Goal: Information Seeking & Learning: Learn about a topic

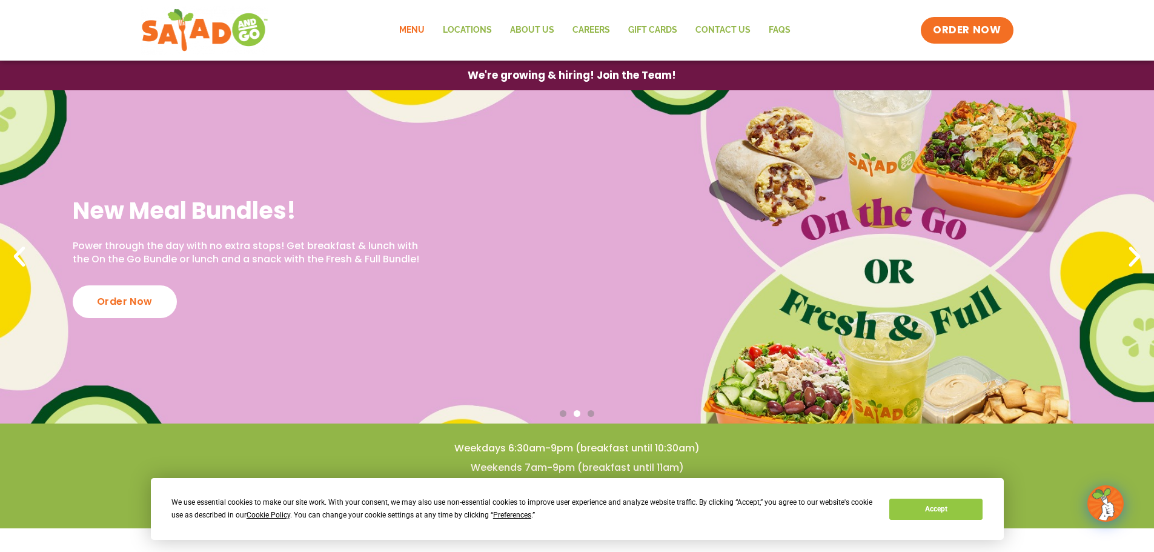
click at [412, 28] on link "Menu" at bounding box center [412, 30] width 44 height 28
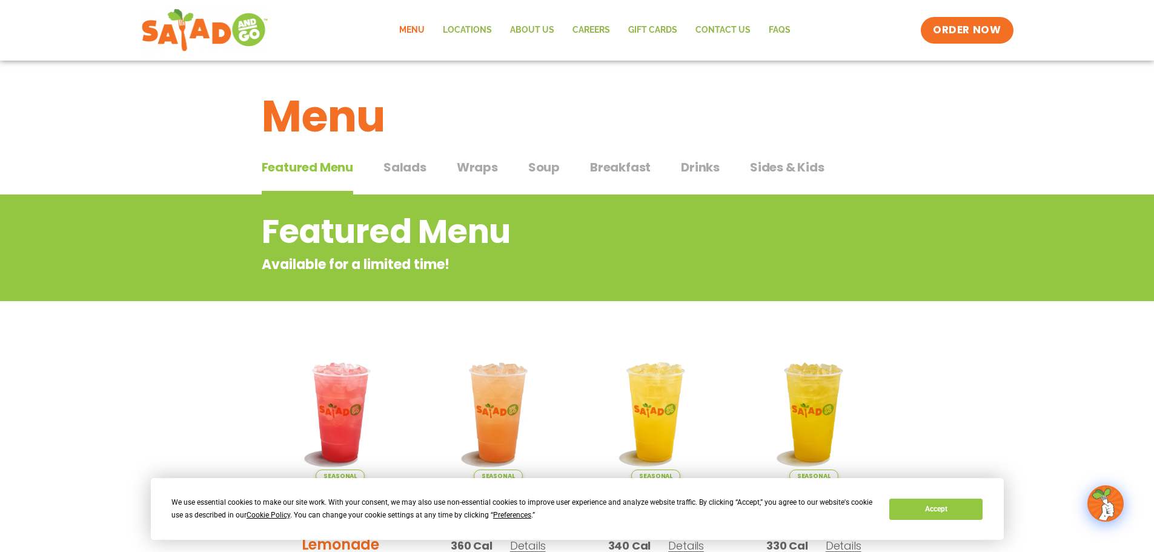
click at [421, 165] on span "Salads" at bounding box center [405, 167] width 43 height 18
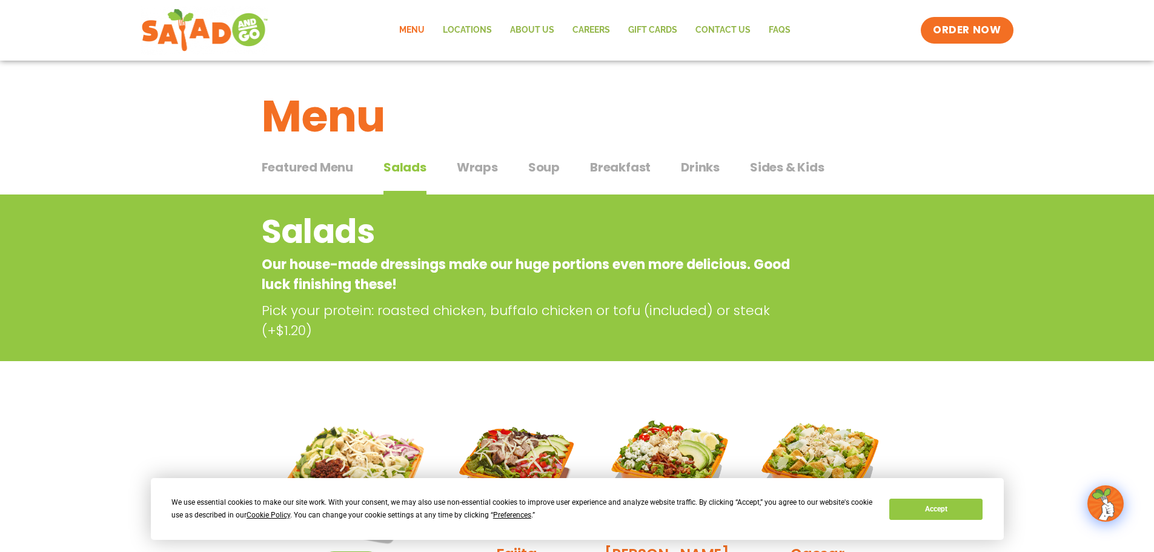
click at [304, 167] on span "Featured Menu" at bounding box center [308, 167] width 92 height 18
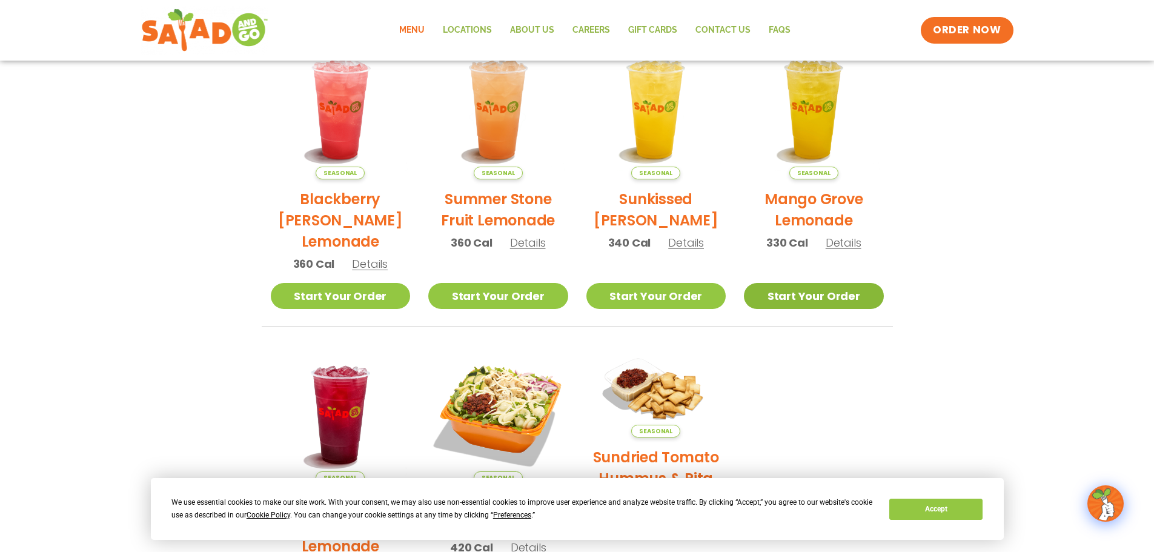
scroll to position [242, 0]
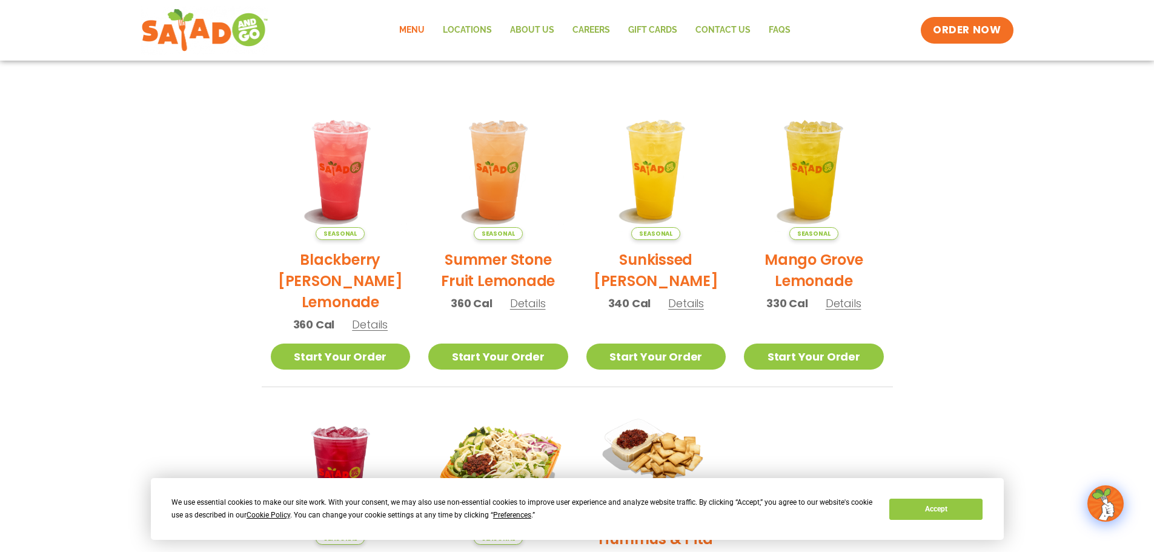
click at [528, 298] on span "Details" at bounding box center [528, 303] width 36 height 15
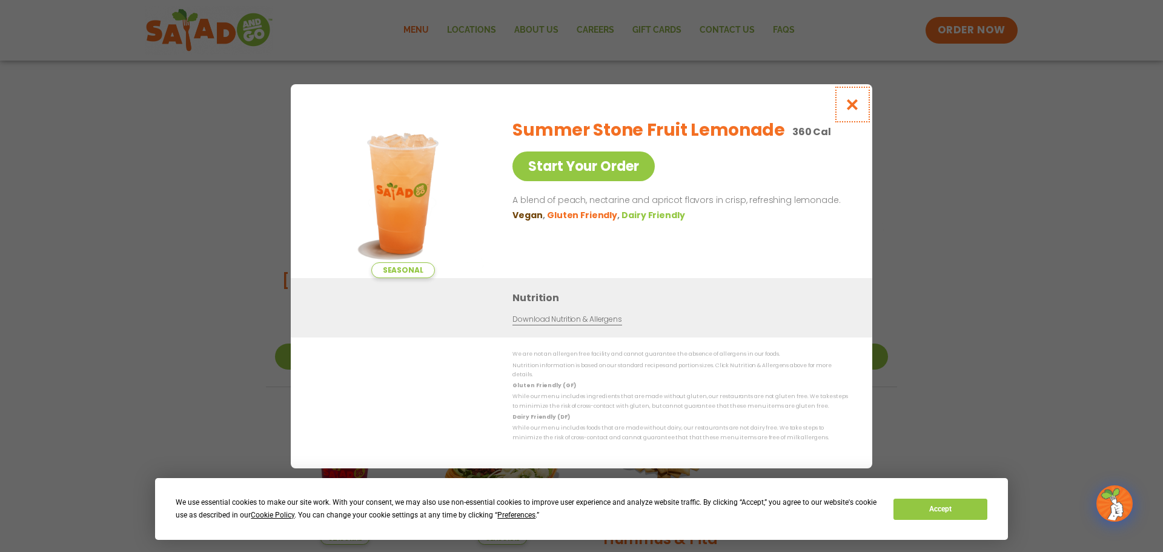
click at [854, 105] on icon "Close modal" at bounding box center [852, 104] width 15 height 13
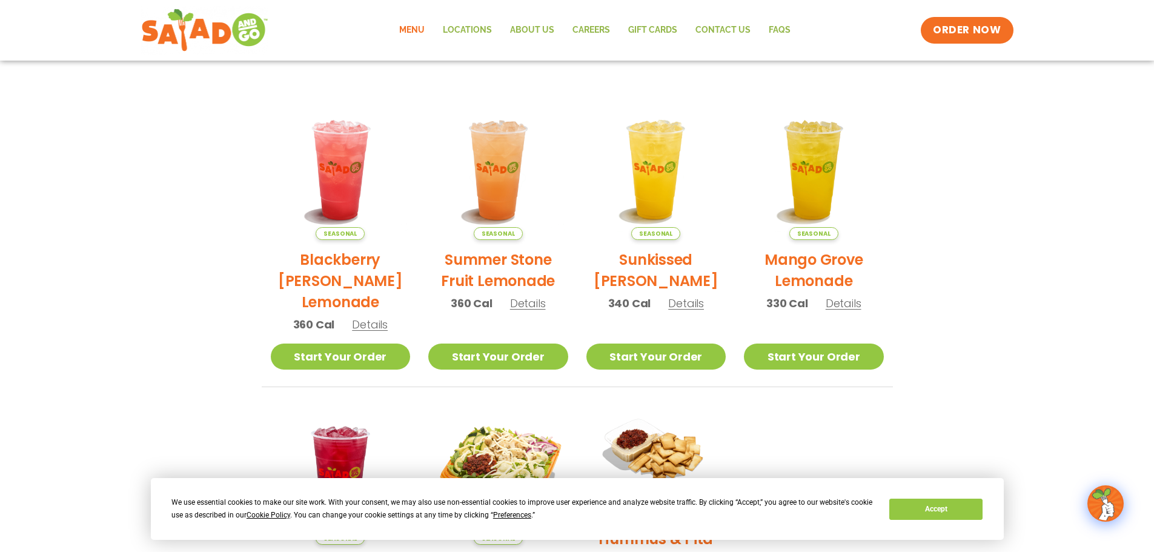
click at [373, 321] on span "Details" at bounding box center [370, 324] width 36 height 15
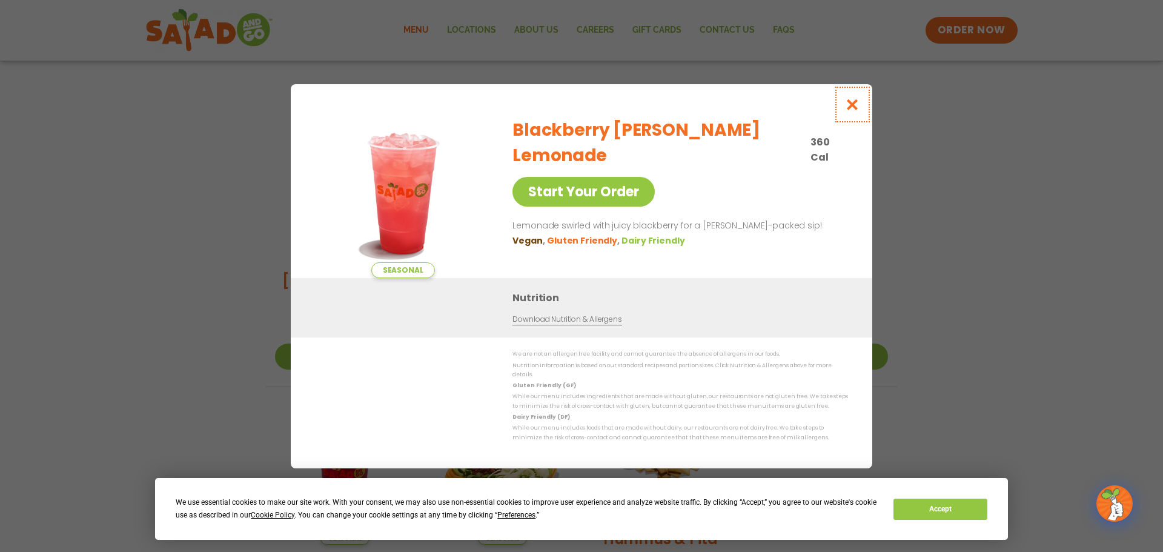
click at [850, 106] on icon "Close modal" at bounding box center [852, 104] width 15 height 13
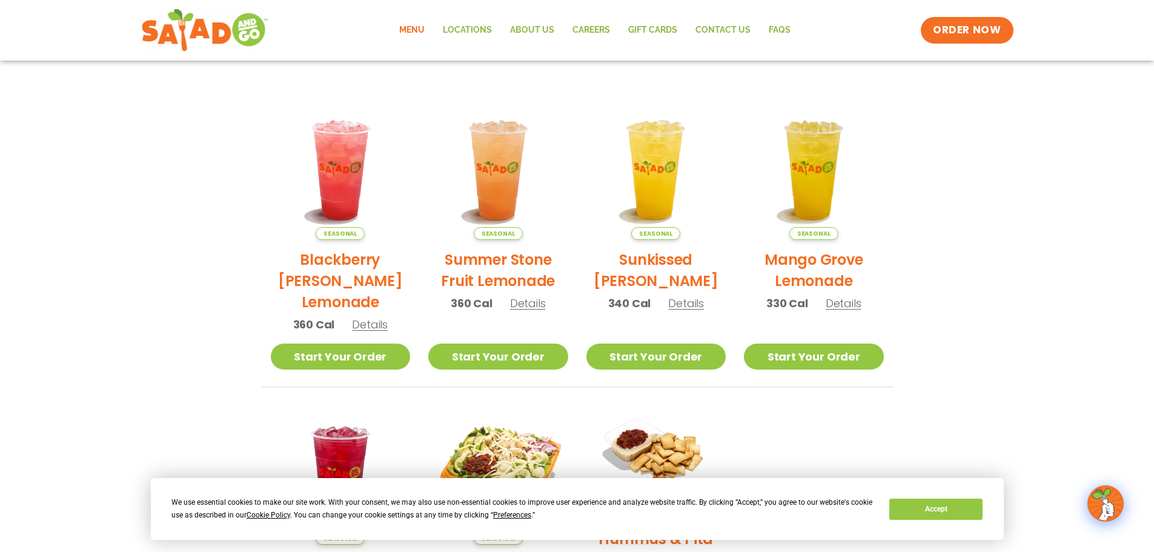
click at [523, 311] on div "Seasonal Summer Stone Fruit Lemonade 360 Cal Details" at bounding box center [498, 211] width 140 height 222
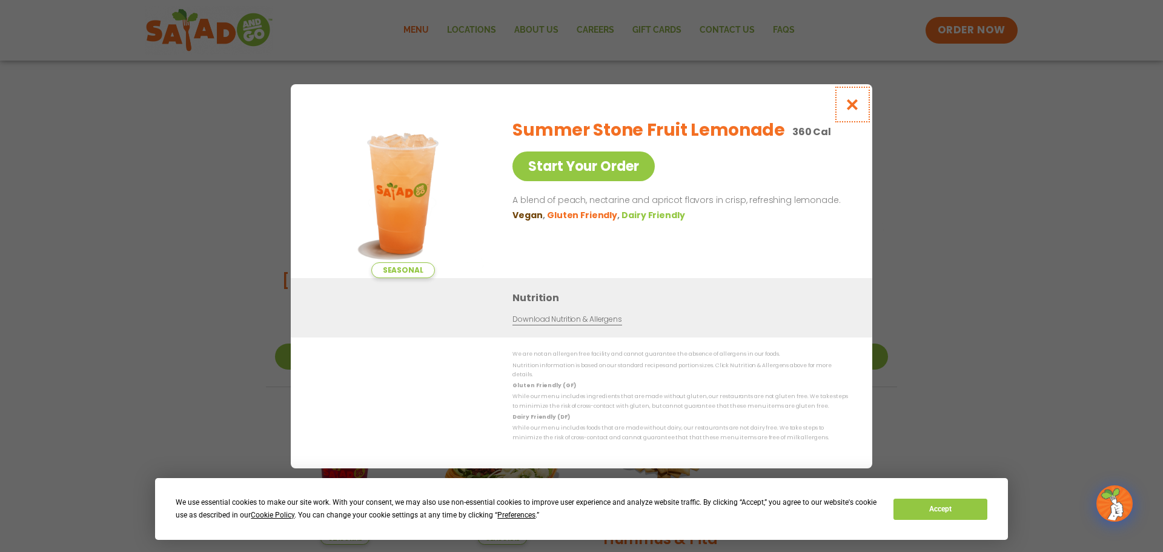
click at [852, 109] on icon "Close modal" at bounding box center [852, 104] width 15 height 13
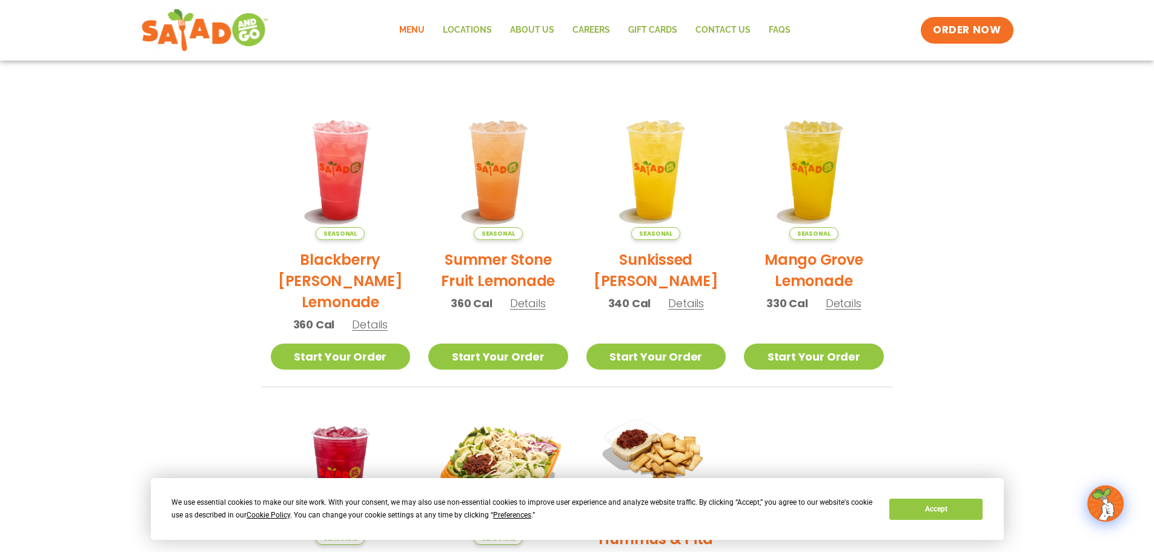
click at [688, 304] on span "Details" at bounding box center [686, 303] width 36 height 15
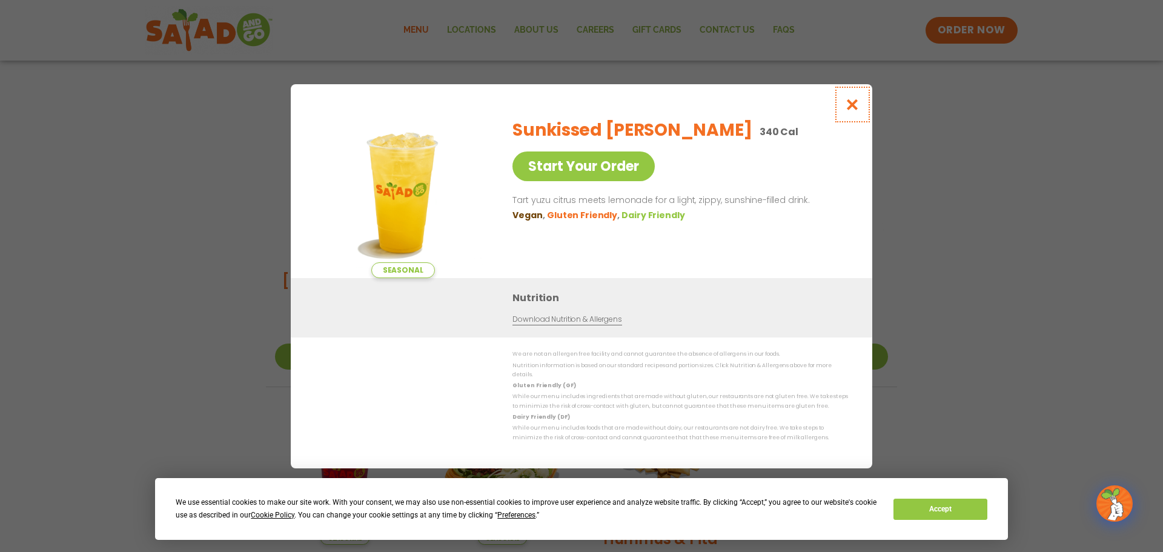
click at [847, 100] on button "Close modal" at bounding box center [852, 104] width 39 height 41
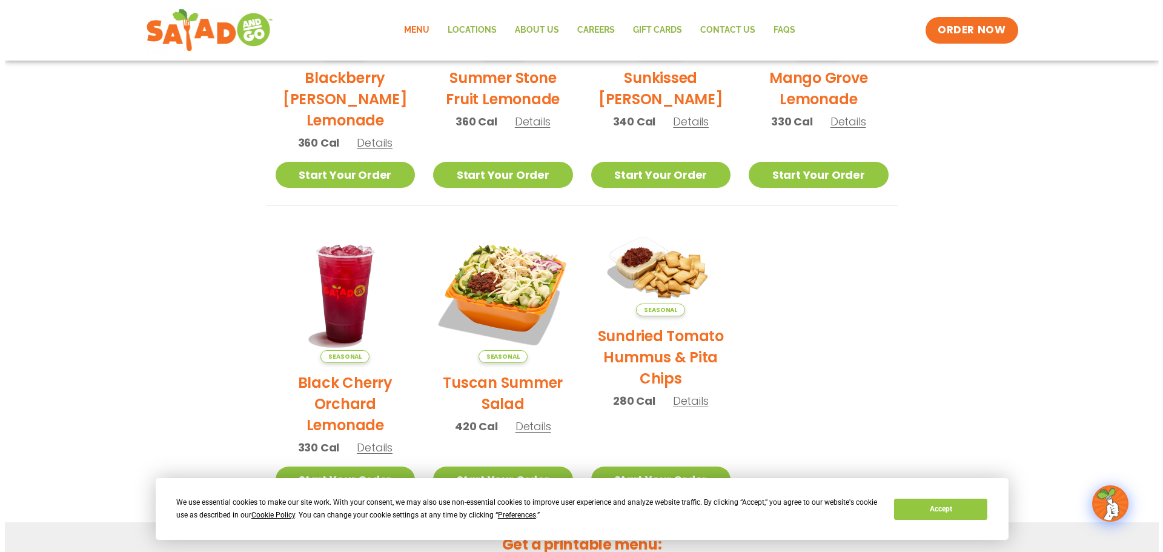
scroll to position [485, 0]
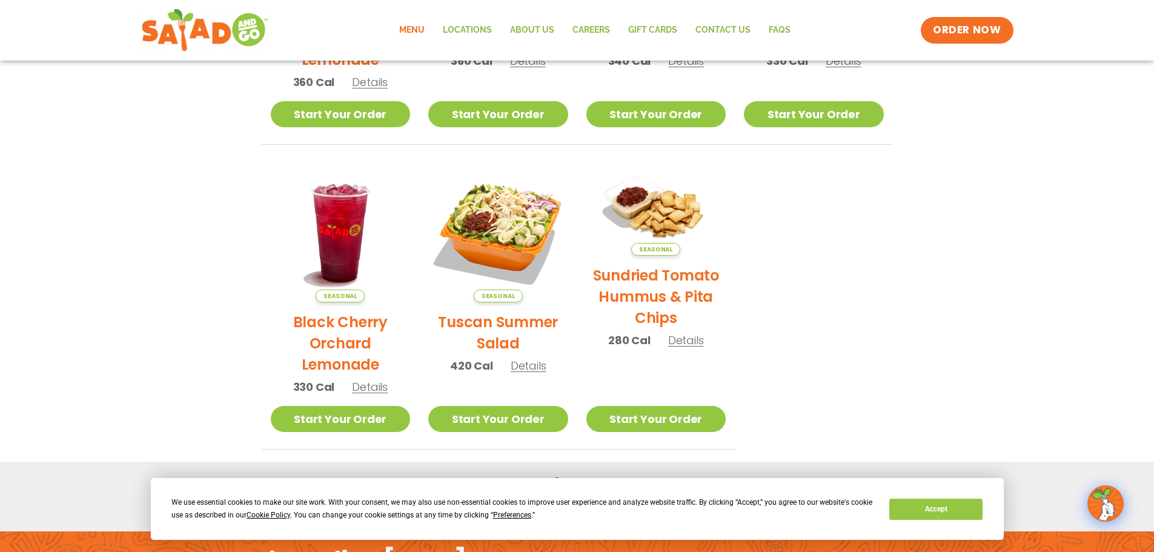
click at [373, 387] on span "Details" at bounding box center [370, 386] width 36 height 15
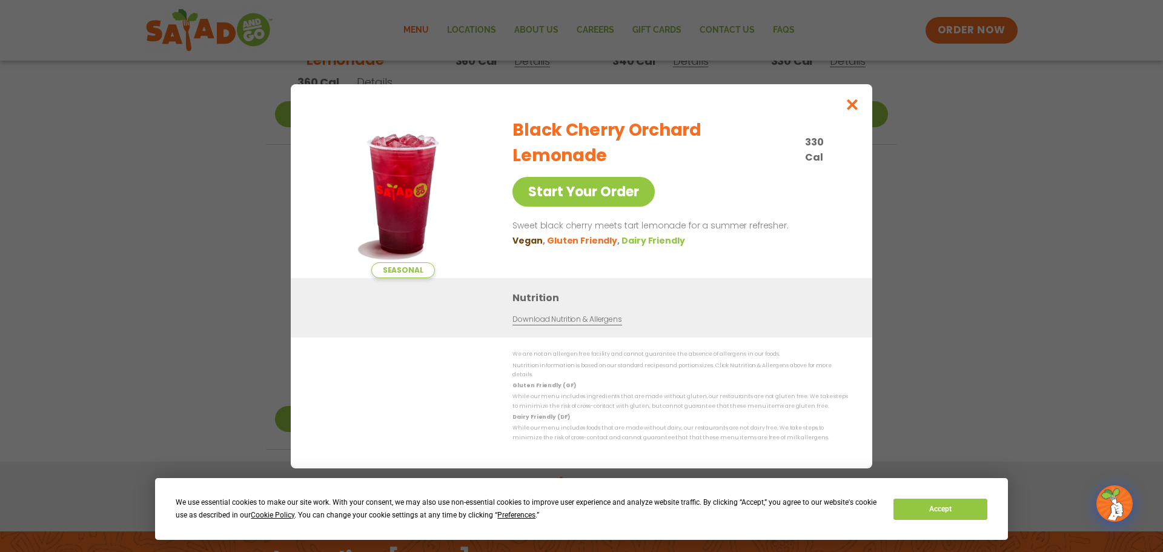
click at [973, 296] on div "Seasonal Start Your Order Black Cherry Orchard Lemonade 330 Cal Start Your Orde…" at bounding box center [581, 276] width 1163 height 552
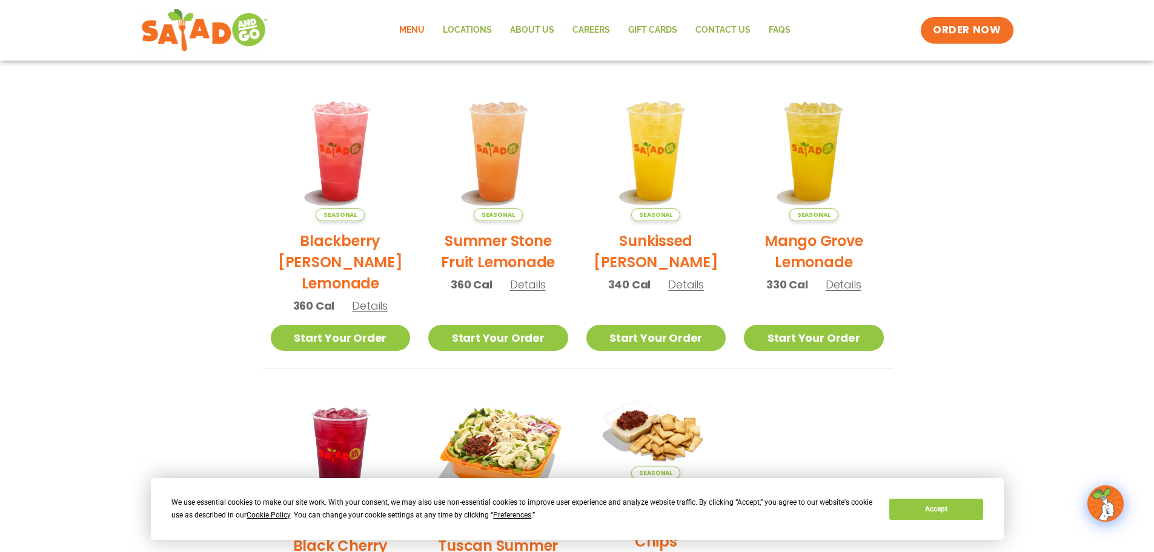
scroll to position [201, 0]
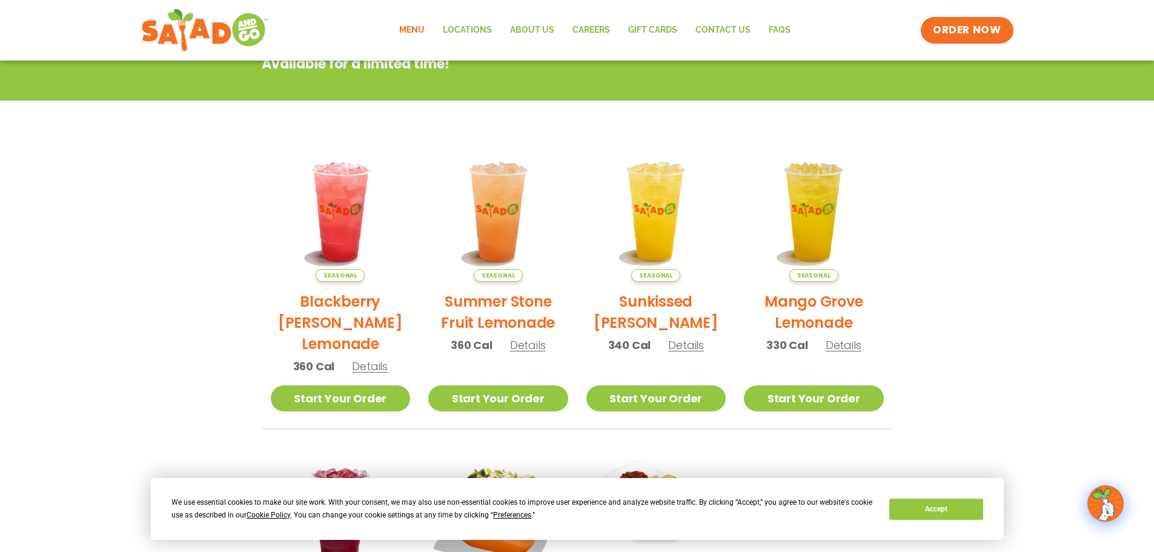
click at [376, 366] on span "Details" at bounding box center [370, 366] width 36 height 15
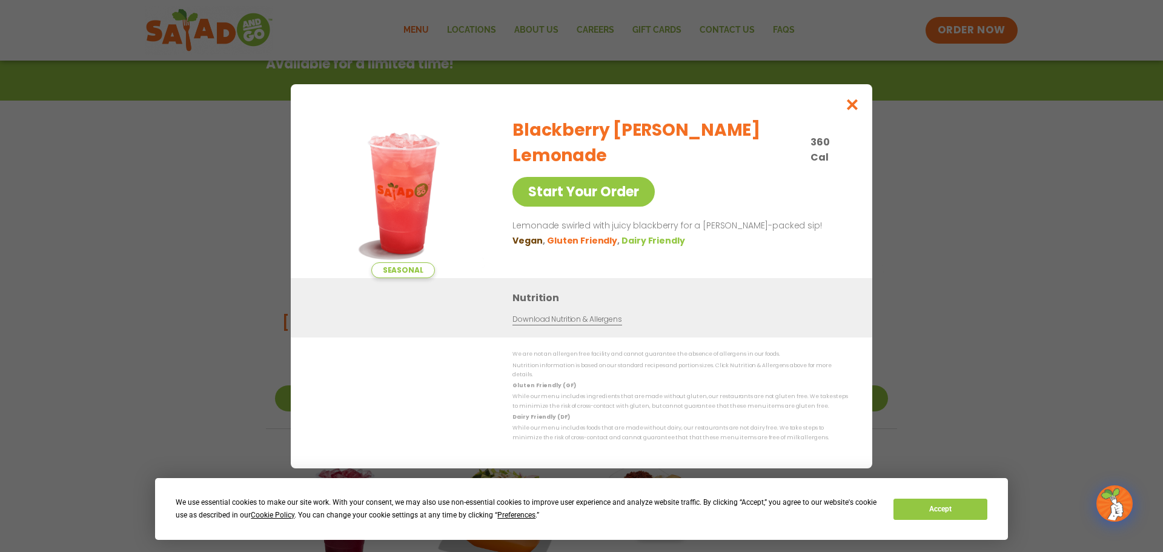
click at [954, 279] on div "Seasonal Start Your Order Blackberry [PERSON_NAME] Lemonade 360 Cal Start Your …" at bounding box center [581, 276] width 1163 height 552
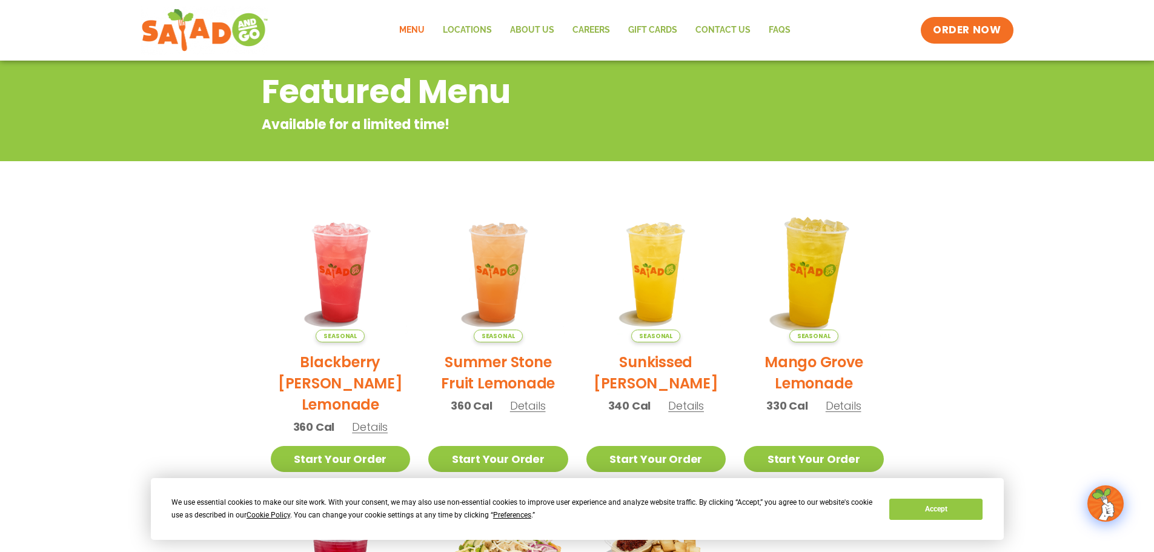
scroll to position [79, 0]
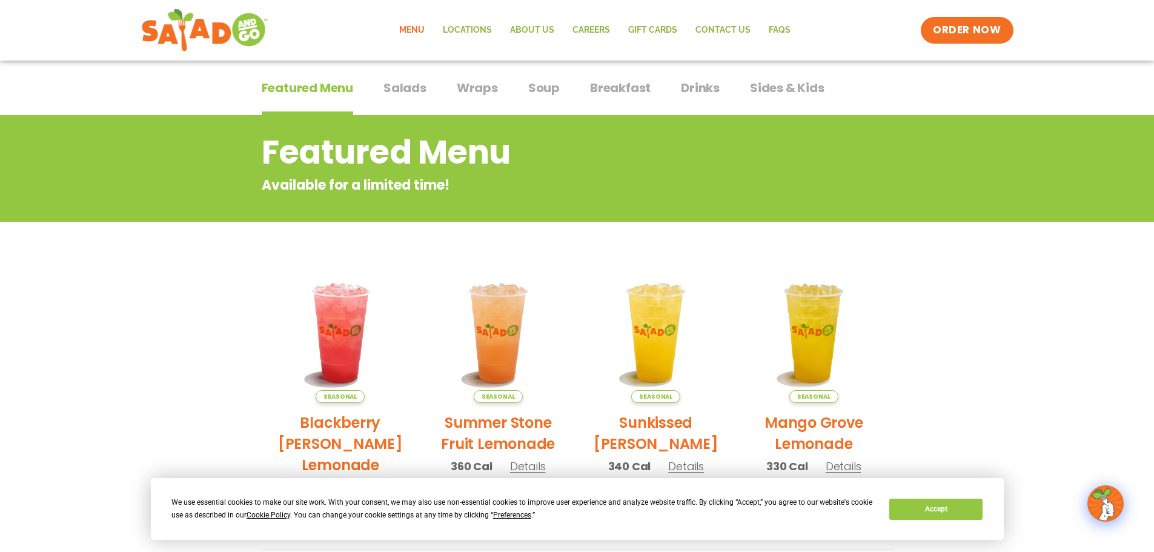
click at [708, 90] on span "Drinks" at bounding box center [700, 88] width 39 height 18
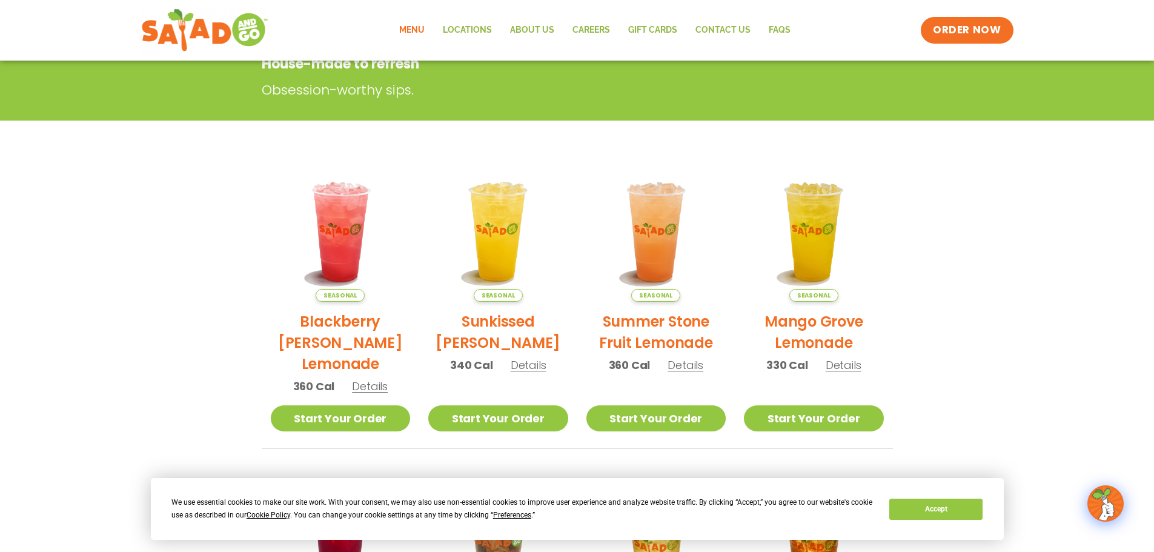
scroll to position [140, 0]
